Goal: Information Seeking & Learning: Check status

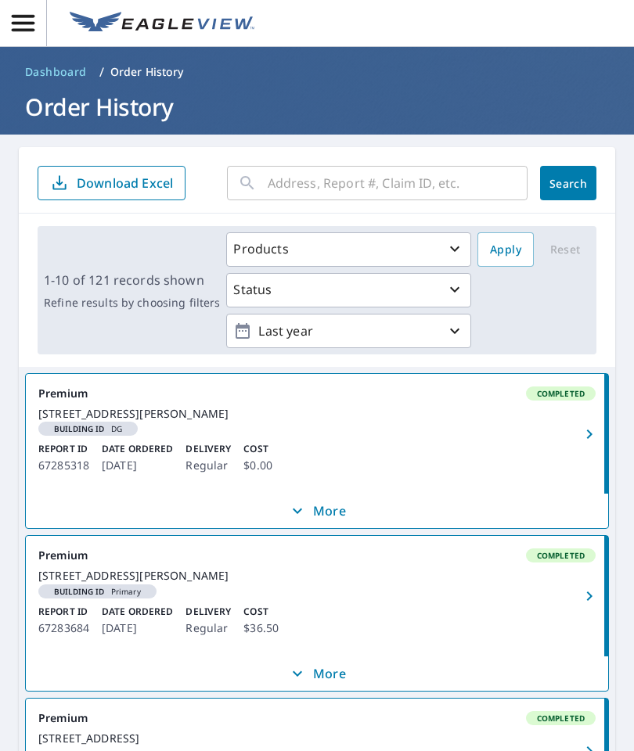
click at [329, 182] on input "text" at bounding box center [398, 183] width 260 height 44
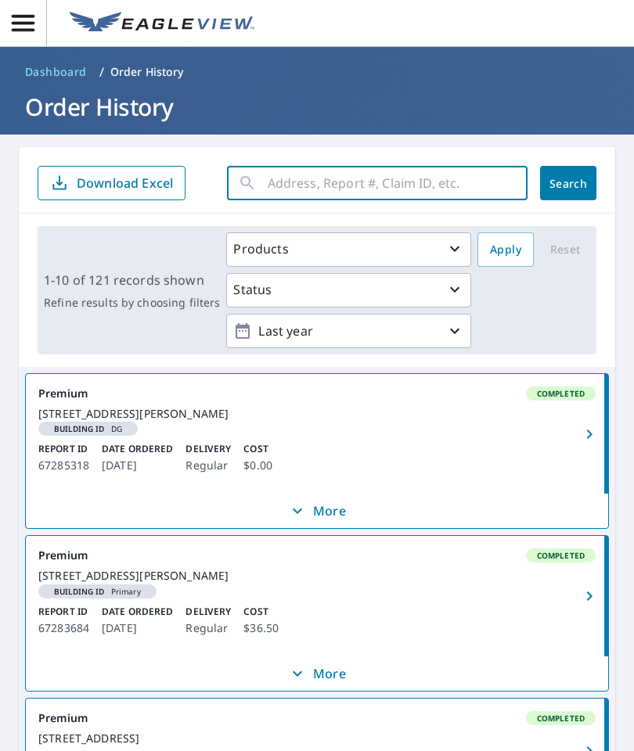
paste input "67267984"
type input "67267984"
click at [570, 184] on span "Search" at bounding box center [567, 183] width 31 height 15
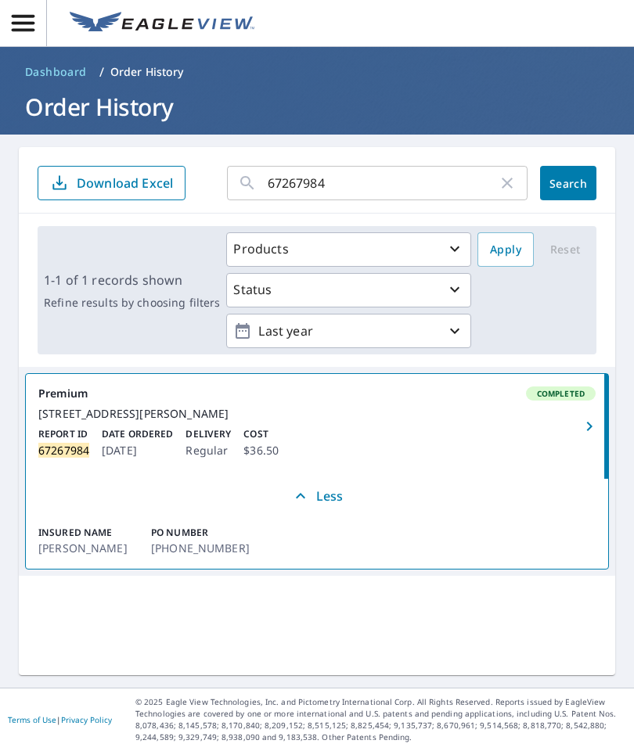
scroll to position [63, 0]
click at [575, 417] on span "button" at bounding box center [588, 426] width 31 height 19
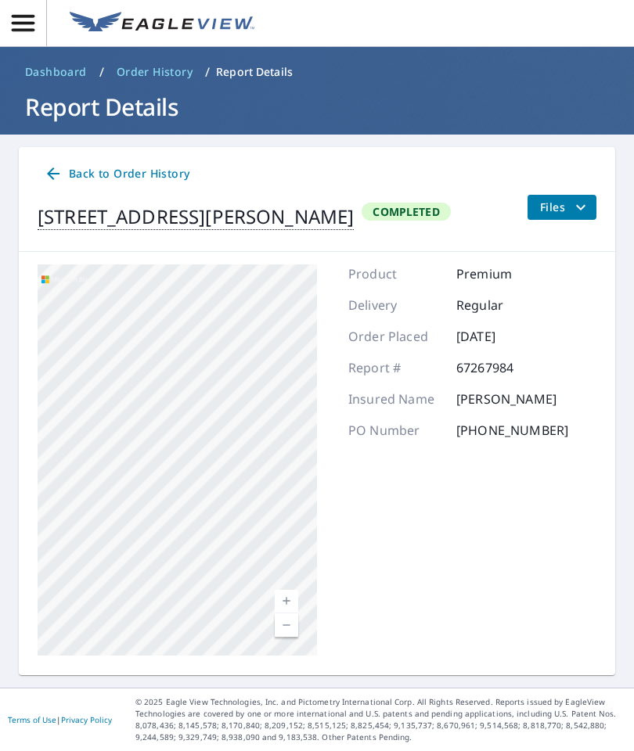
click at [283, 590] on link "Current Level 17, Zoom In" at bounding box center [286, 601] width 23 height 23
click at [282, 613] on link "Current Level 18, Zoom Out" at bounding box center [286, 624] width 23 height 23
click at [279, 613] on link "Current Level 17, Zoom Out" at bounding box center [286, 624] width 23 height 23
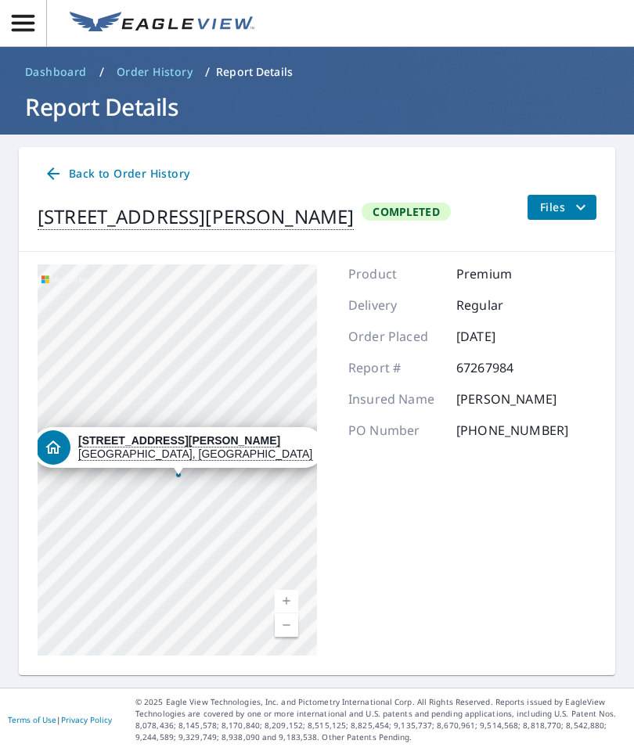
click at [289, 590] on link "Current Level 16, Zoom In" at bounding box center [286, 601] width 23 height 23
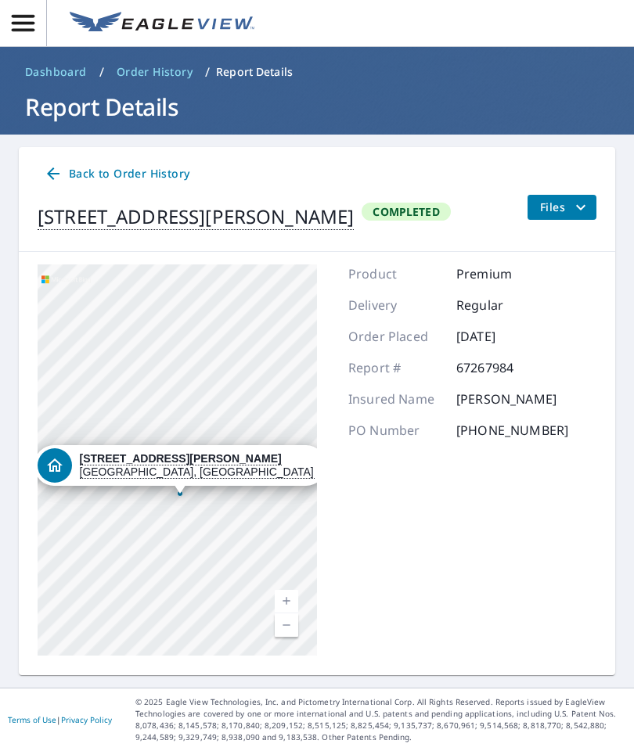
click at [286, 590] on link "Current Level 17, Zoom In" at bounding box center [286, 601] width 23 height 23
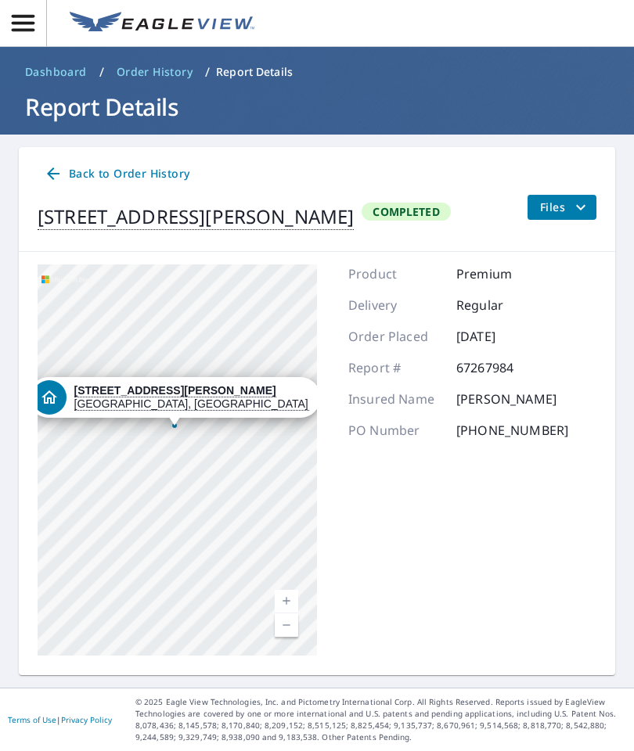
click at [292, 590] on link "Current Level 18, Zoom In" at bounding box center [286, 601] width 23 height 23
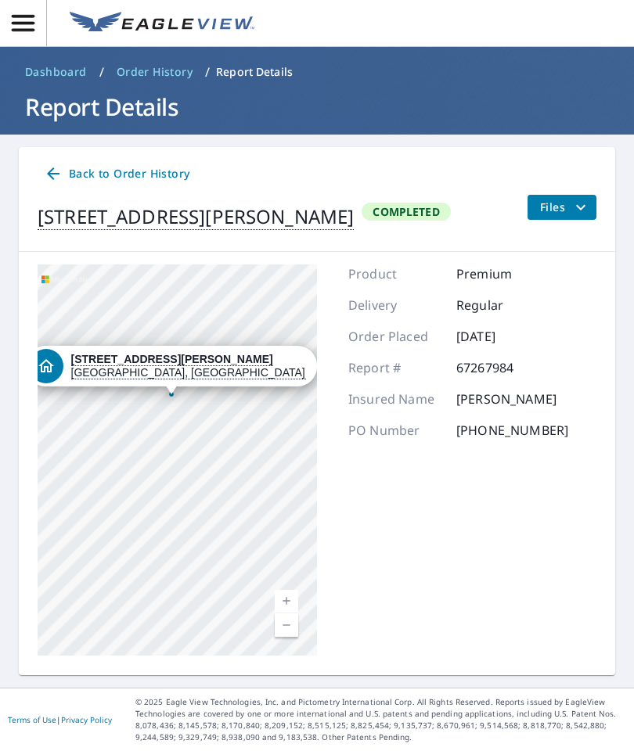
click at [290, 590] on link "Current Level 19, Zoom In" at bounding box center [286, 601] width 23 height 23
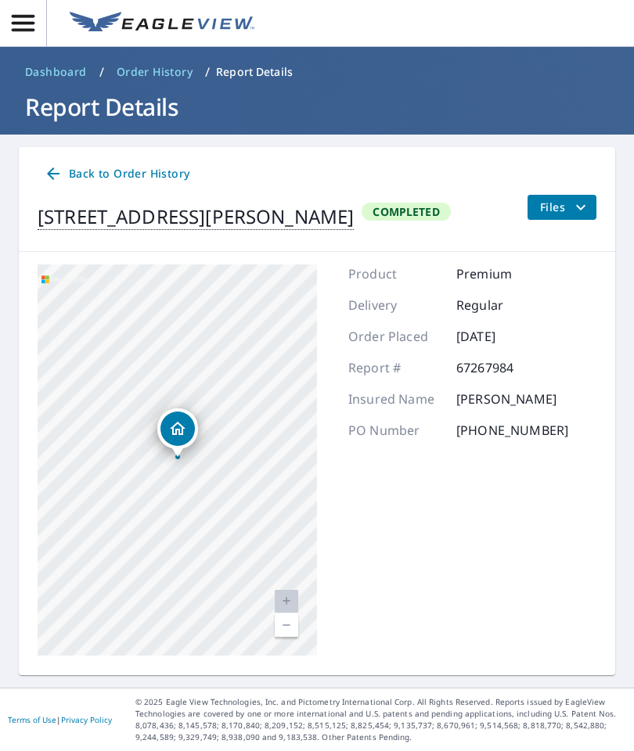
click at [565, 147] on div "Back to Order History [STREET_ADDRESS][PERSON_NAME] Completed Files" at bounding box center [317, 199] width 596 height 105
click at [447, 483] on div "Product Premium Delivery Regular Order Placed [DATE] Report # 67267984 Insured …" at bounding box center [458, 459] width 220 height 391
click at [27, 21] on icon "button" at bounding box center [22, 22] width 27 height 27
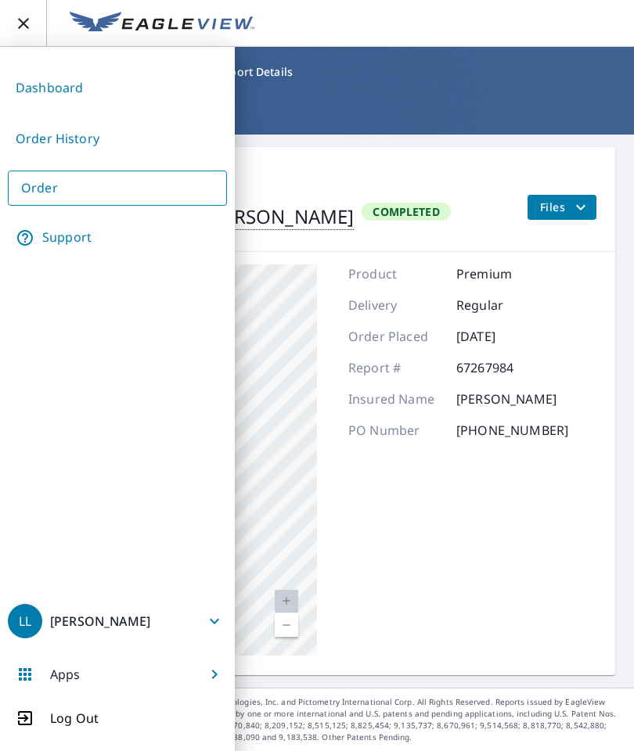
click at [61, 234] on link "Support" at bounding box center [117, 237] width 219 height 39
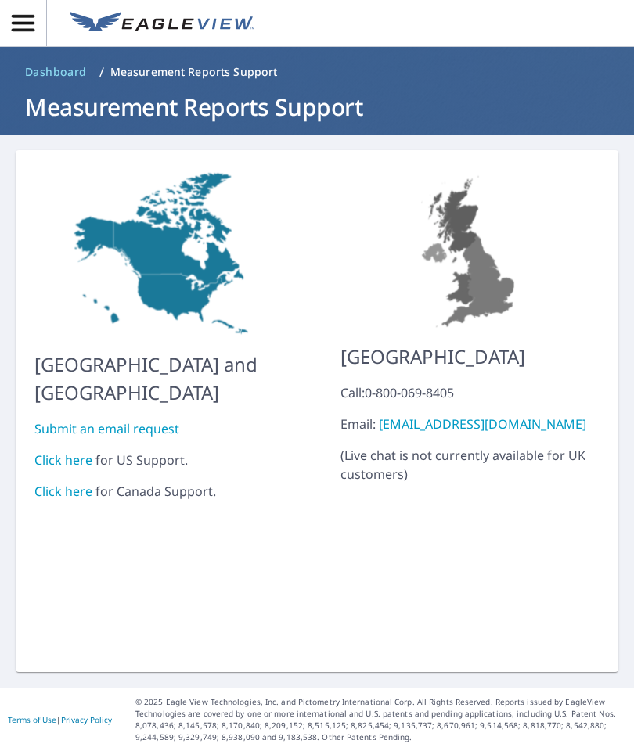
click at [78, 420] on link "Submit an email request" at bounding box center [106, 428] width 145 height 17
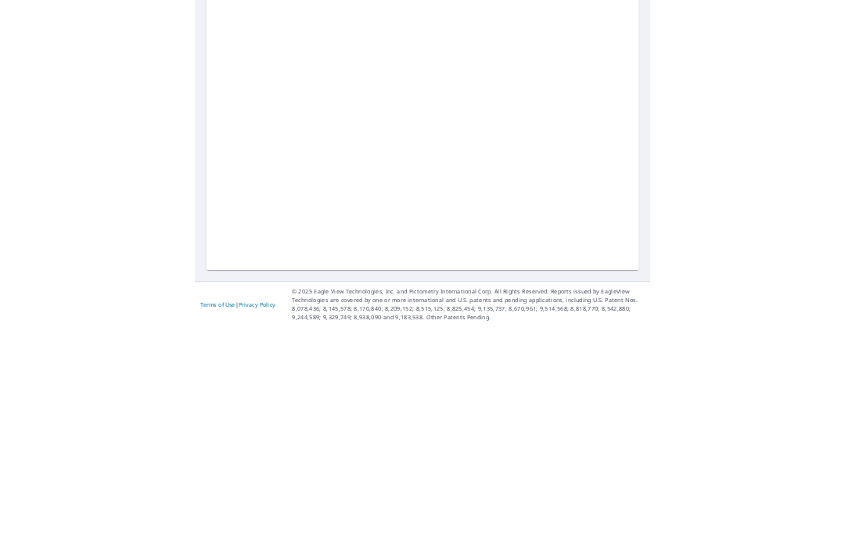
scroll to position [63, 0]
